Goal: Navigation & Orientation: Understand site structure

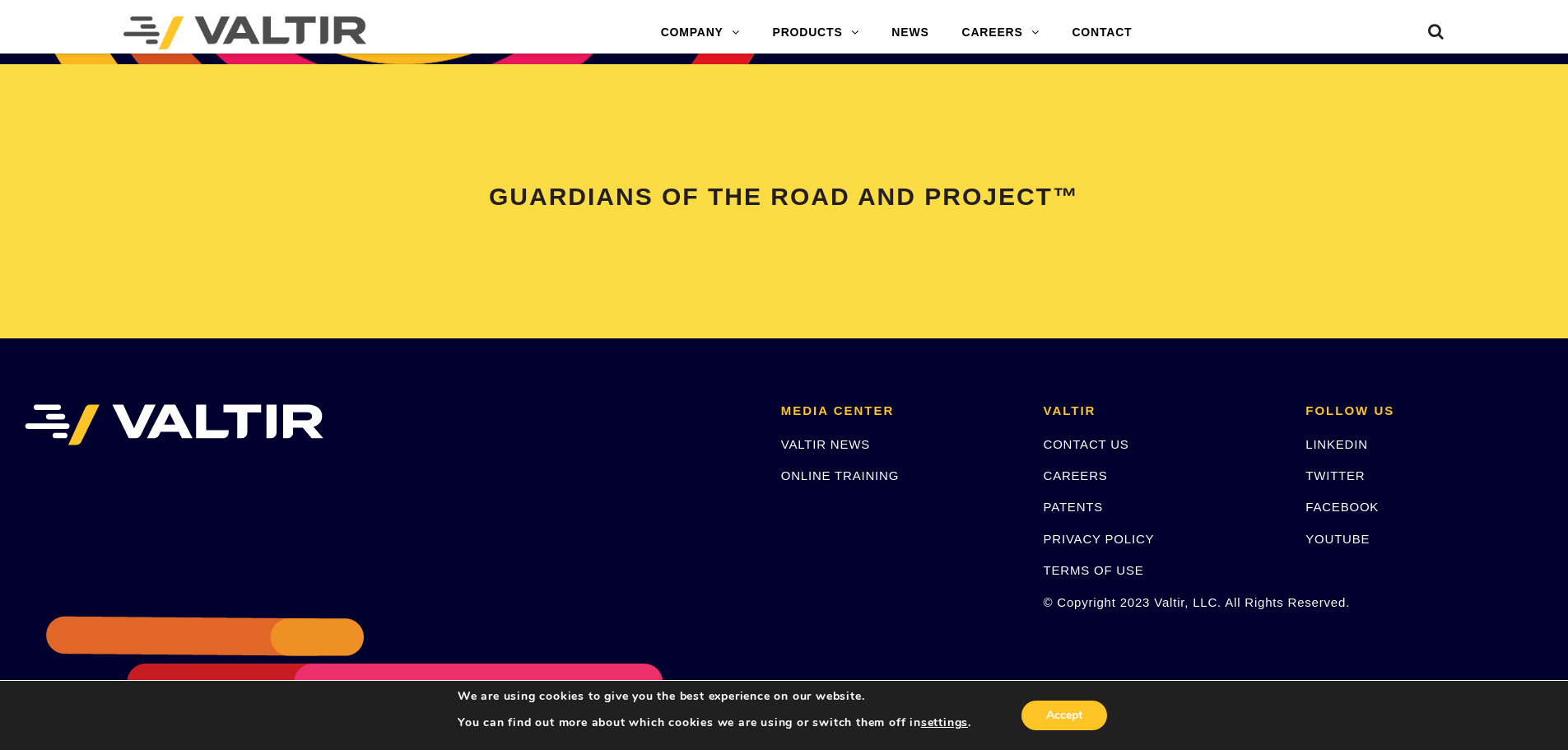
scroll to position [3456, 0]
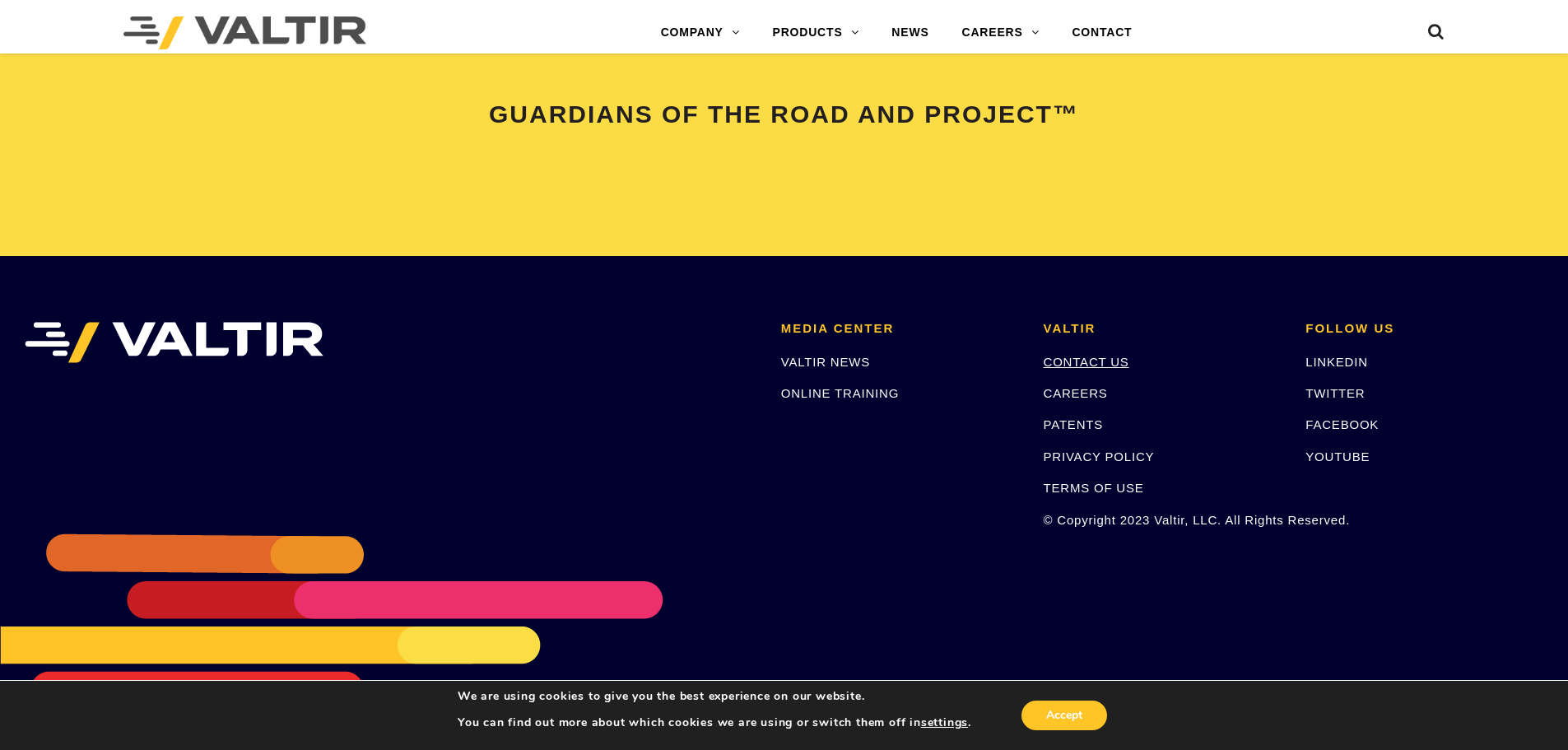
click at [1080, 361] on link "CONTACT US" at bounding box center [1087, 361] width 86 height 14
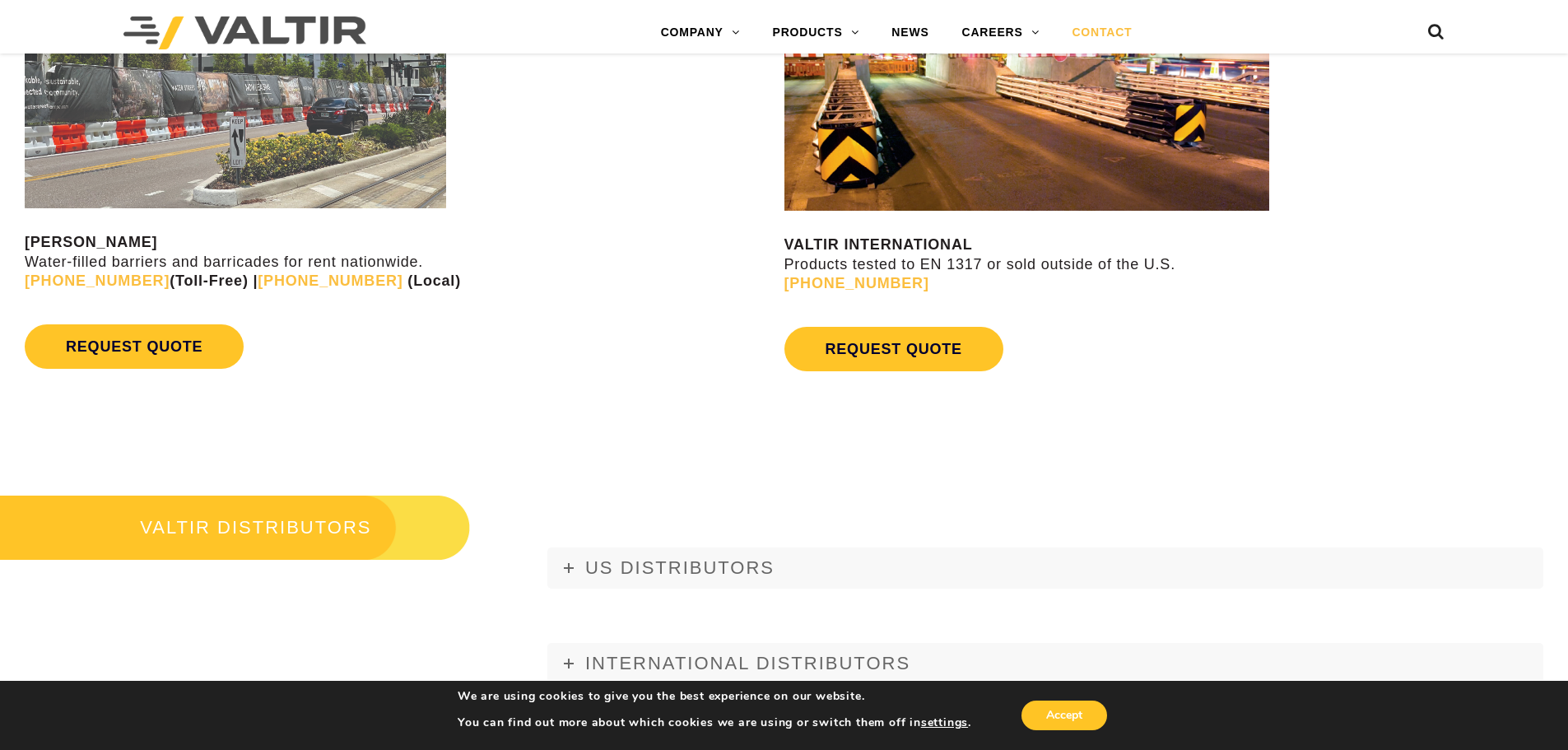
scroll to position [1552, 0]
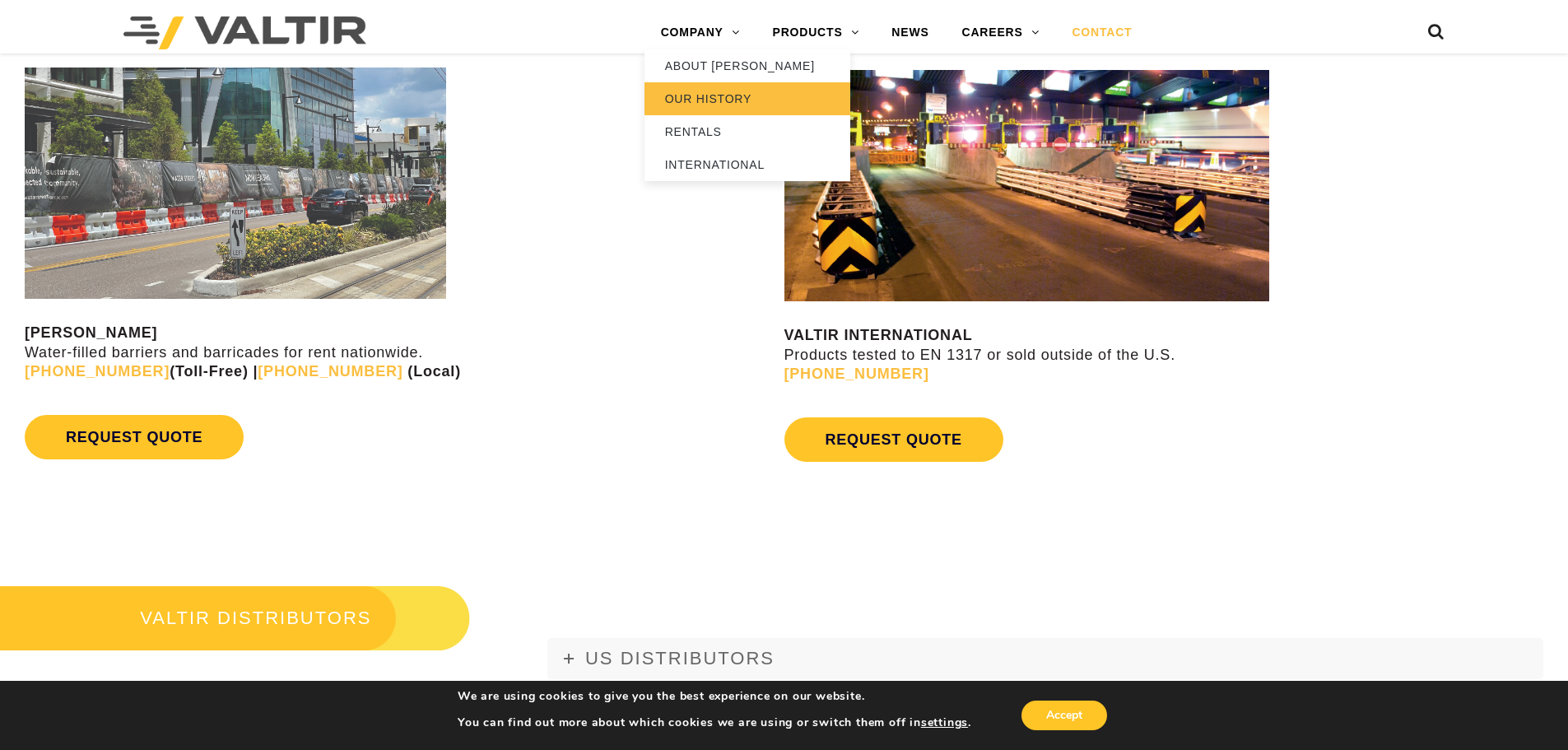
click at [702, 94] on link "OUR HISTORY" at bounding box center [748, 99] width 206 height 33
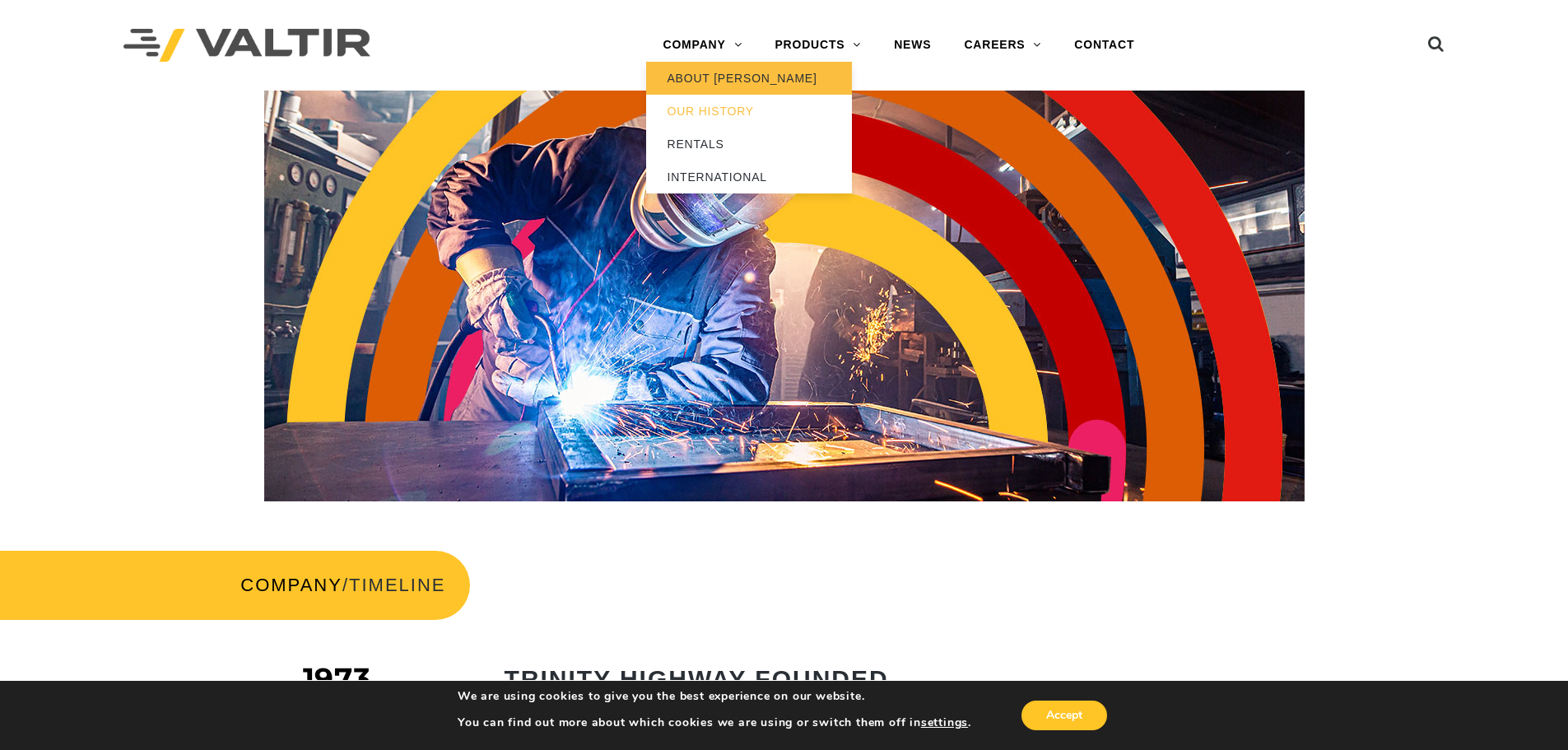
click at [720, 76] on link "ABOUT [PERSON_NAME]" at bounding box center [749, 78] width 206 height 33
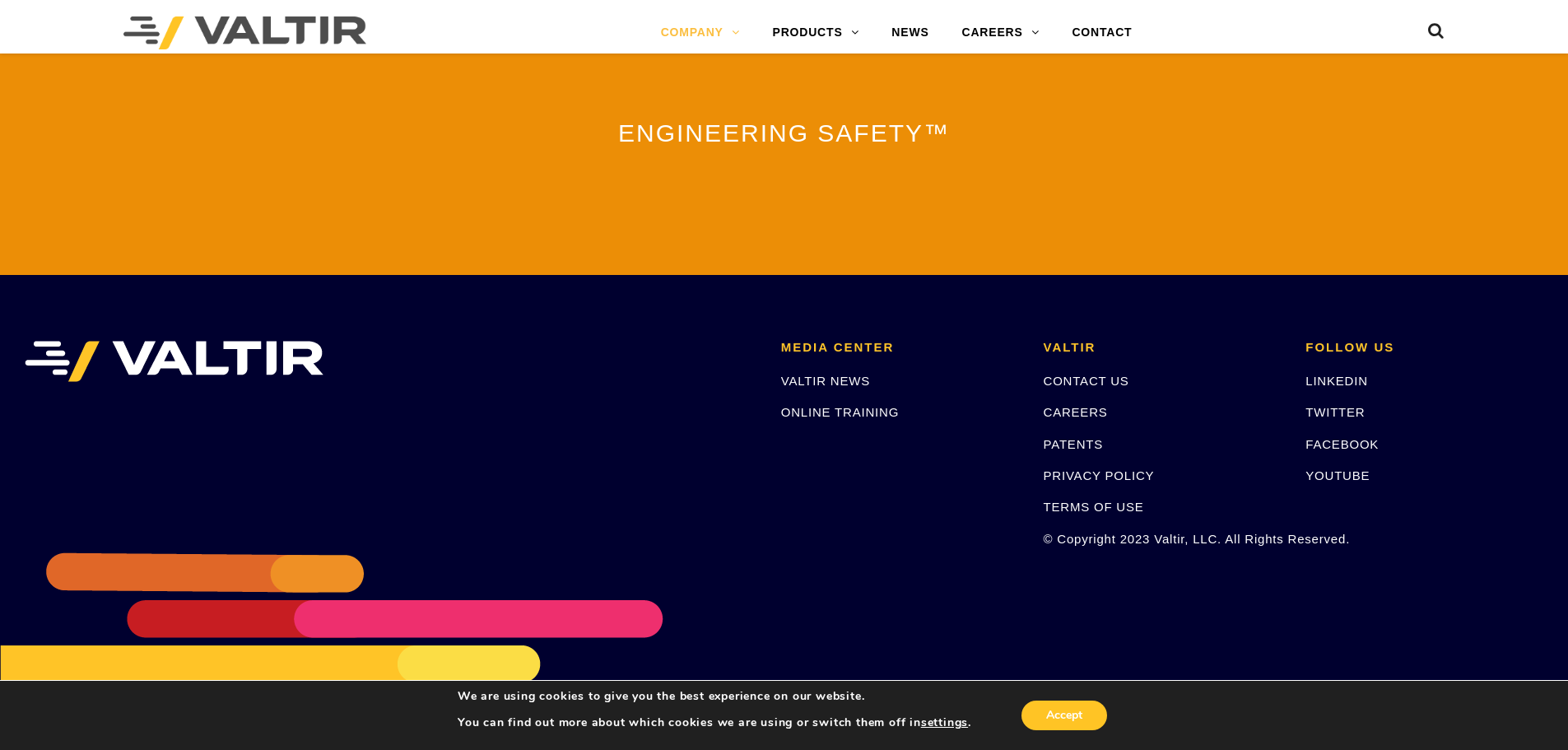
scroll to position [3645, 0]
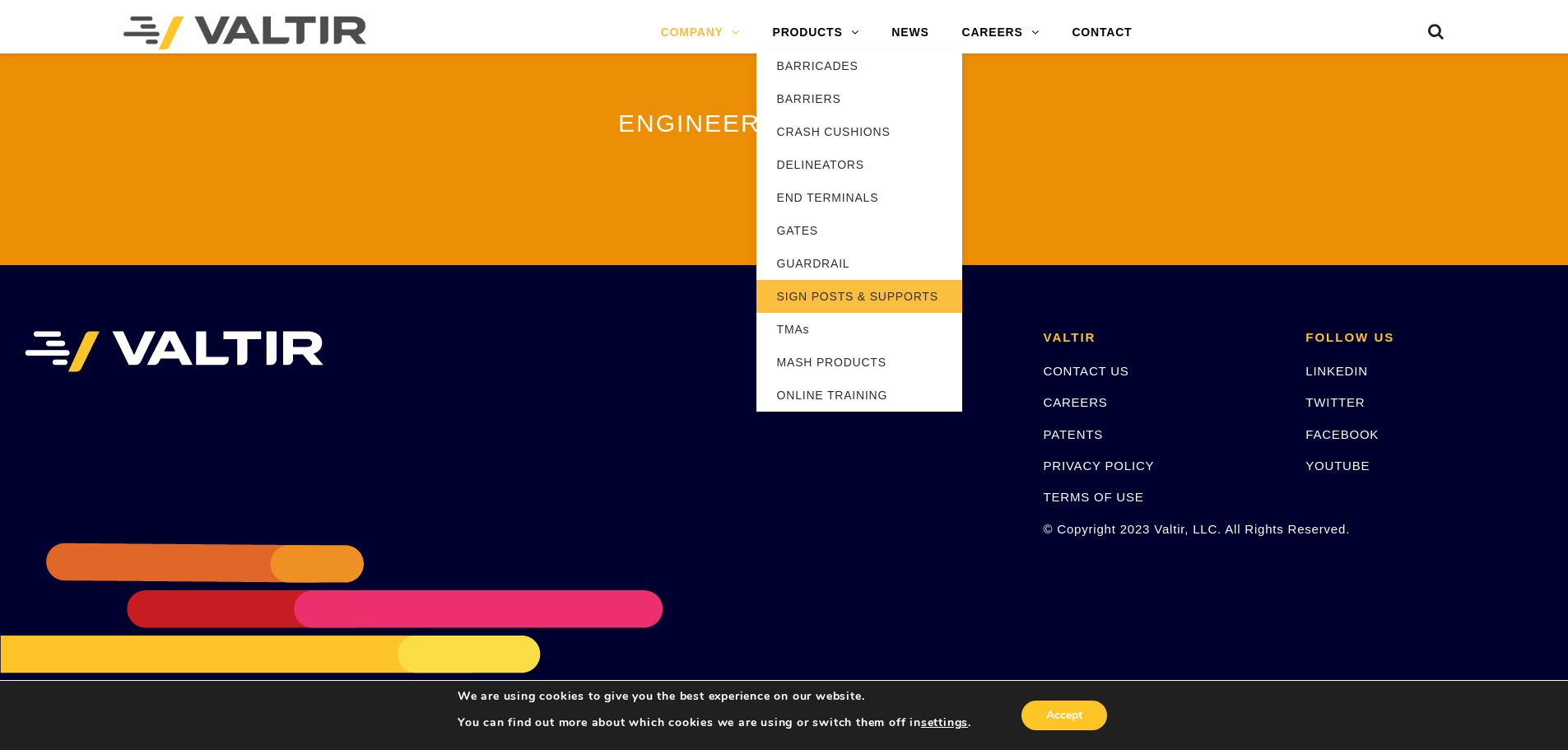
click at [805, 291] on link "SIGN POSTS & SUPPORTS" at bounding box center [859, 296] width 206 height 33
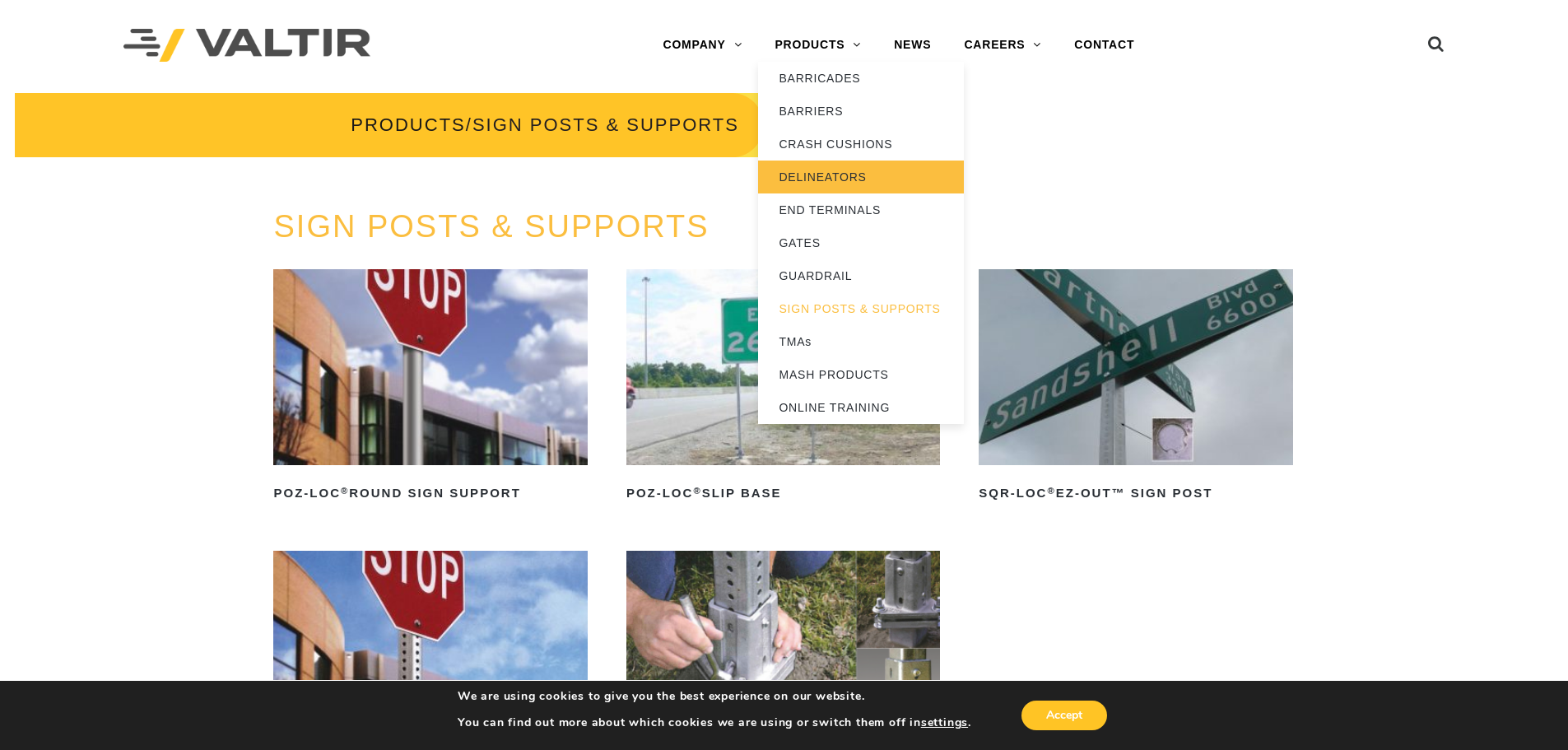
click at [830, 168] on link "DELINEATORS" at bounding box center [861, 177] width 206 height 33
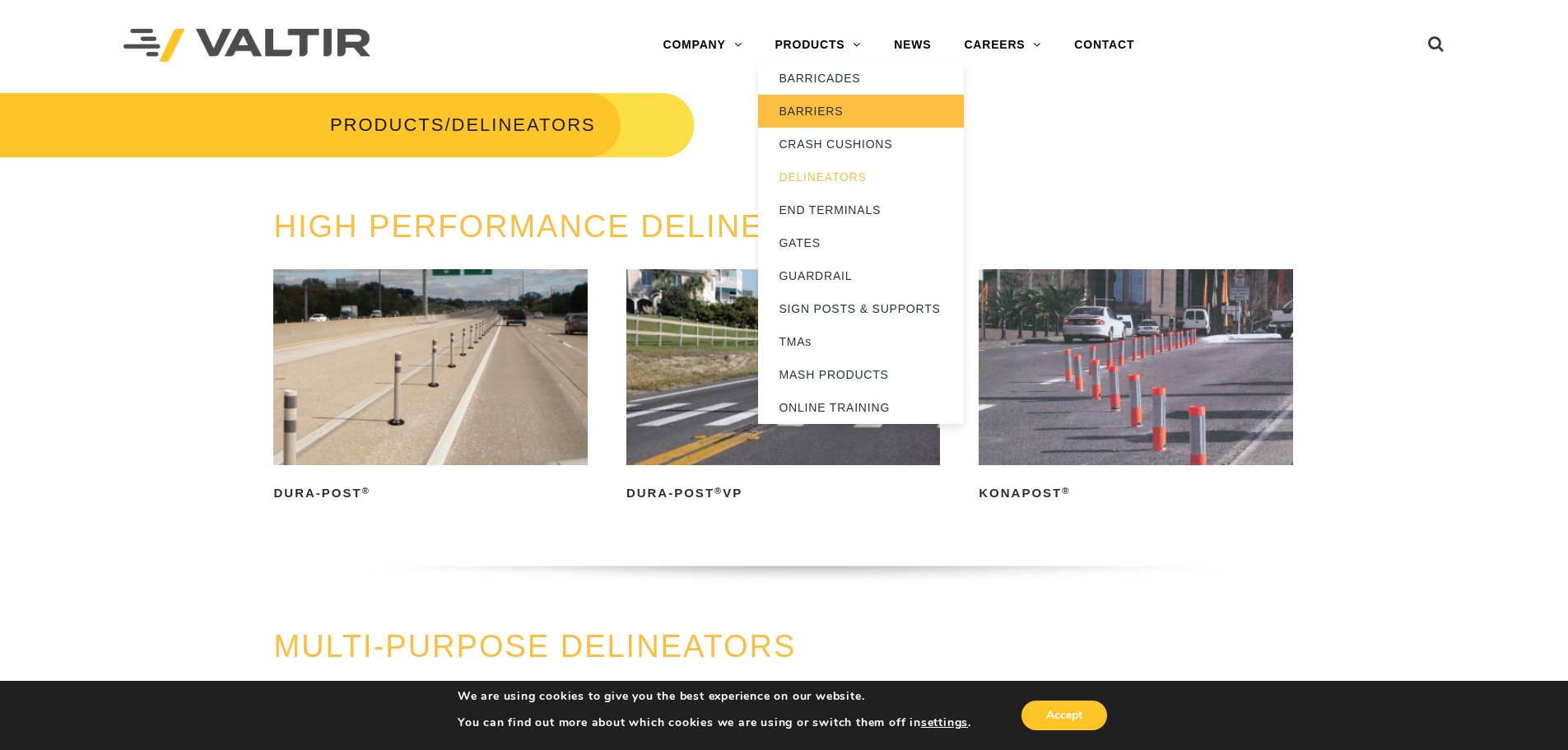
click at [825, 100] on link "BARRIERS" at bounding box center [861, 111] width 206 height 33
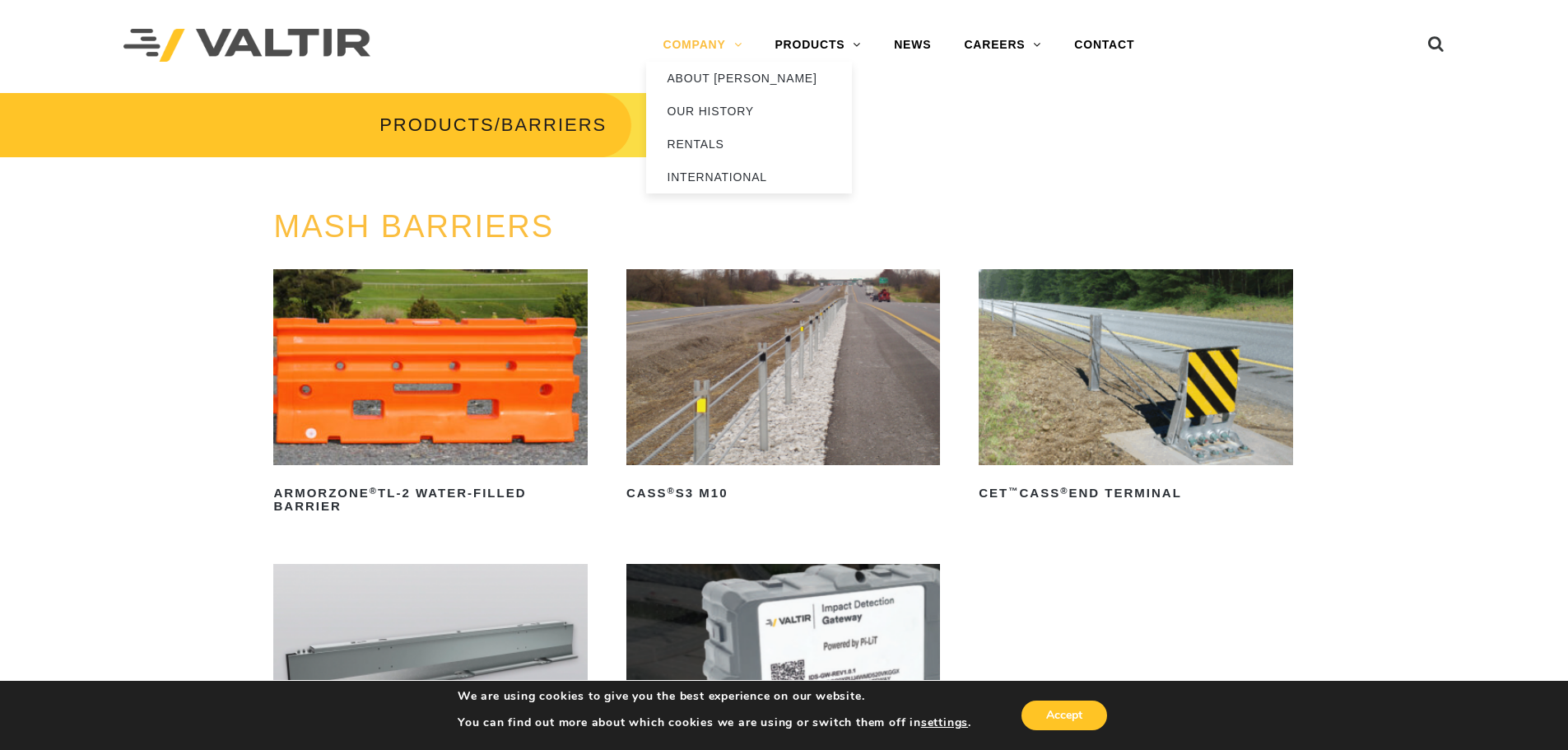
click at [696, 41] on link "COMPANY" at bounding box center [703, 45] width 112 height 33
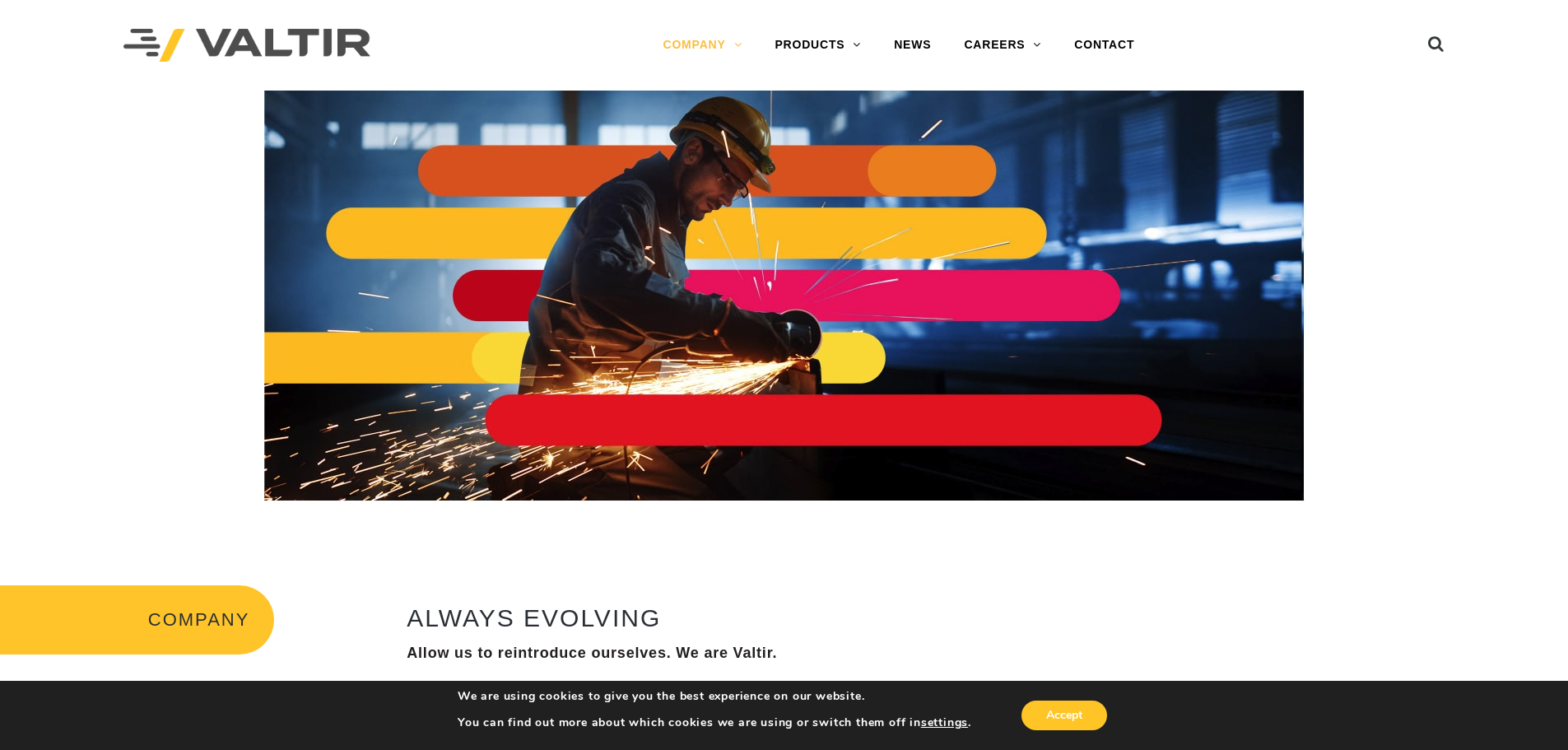
click at [124, 260] on div at bounding box center [784, 296] width 1544 height 410
